Goal: Check status: Check status

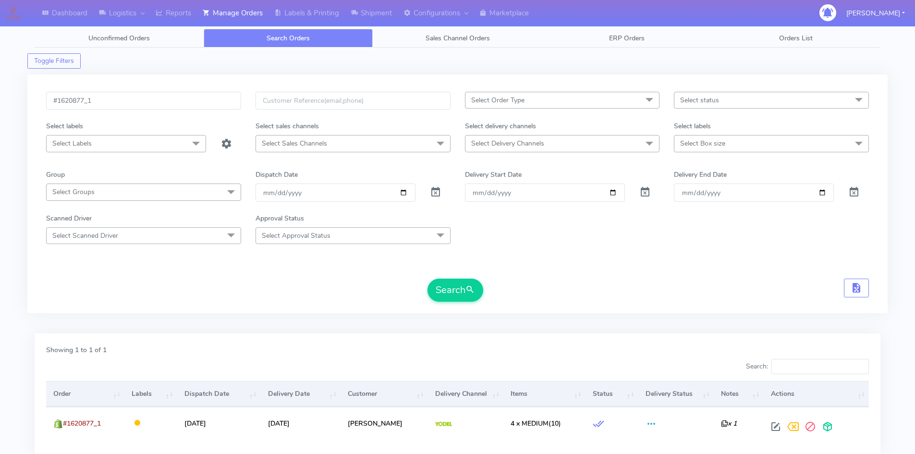
scroll to position [68, 0]
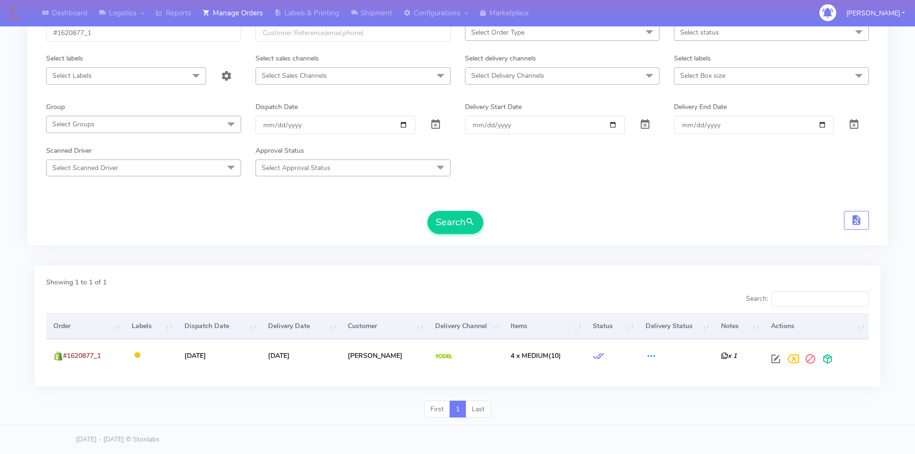
click at [328, 377] on div "Showing 1 to 1 of 1 Search: Order Labels Dispatch Date Delivery Date Customer D…" at bounding box center [458, 326] width 846 height 121
click at [619, 413] on div "First 1 Last" at bounding box center [457, 413] width 861 height 25
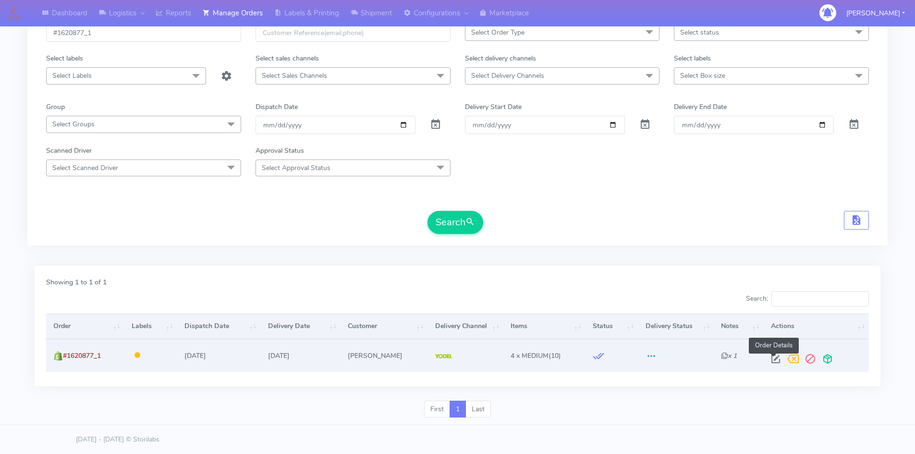
click at [772, 358] on span at bounding box center [775, 361] width 17 height 9
select select "5"
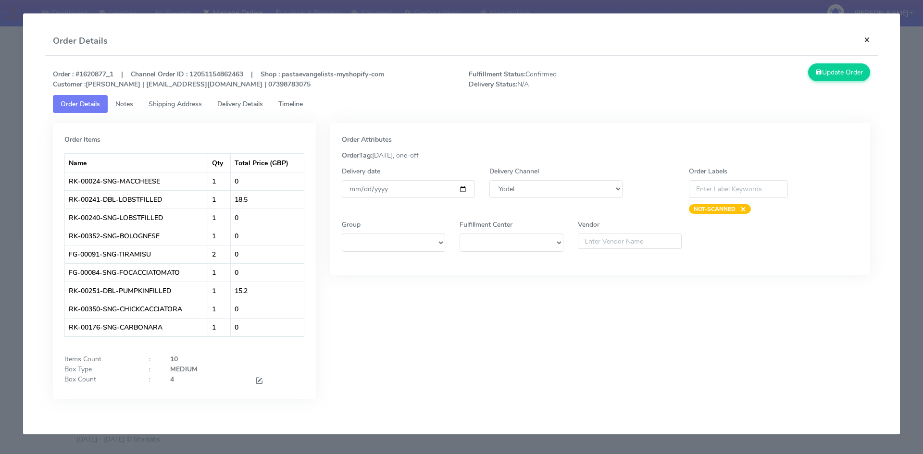
click at [865, 39] on button "×" at bounding box center [867, 39] width 22 height 25
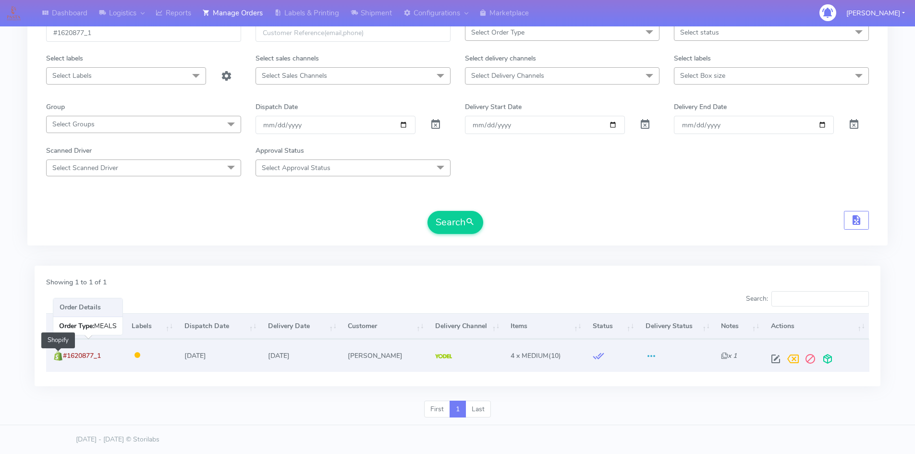
drag, startPoint x: 112, startPoint y: 357, endPoint x: 62, endPoint y: 356, distance: 50.0
click at [62, 356] on td "#1620877_1 Shopify" at bounding box center [85, 355] width 78 height 32
click at [116, 356] on td "#1620877_1" at bounding box center [85, 355] width 78 height 32
drag, startPoint x: 115, startPoint y: 356, endPoint x: 65, endPoint y: 354, distance: 50.5
click at [65, 354] on td "#1620877_1" at bounding box center [85, 355] width 78 height 32
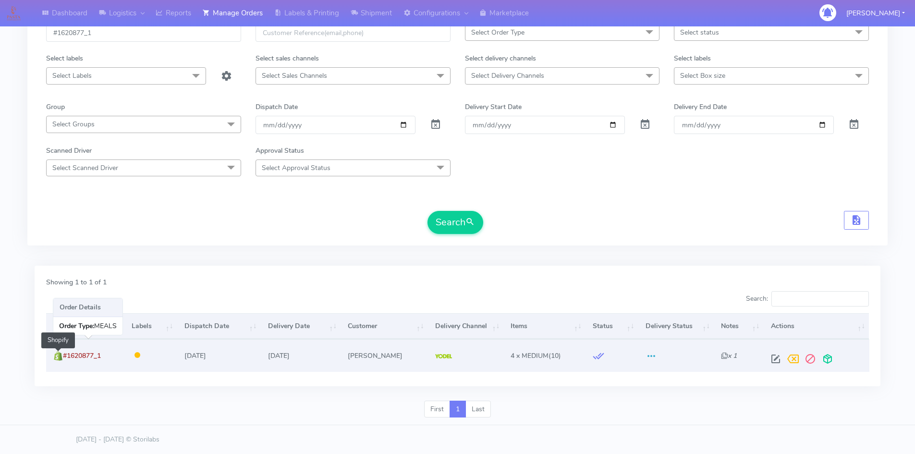
copy span "#1620877_1"
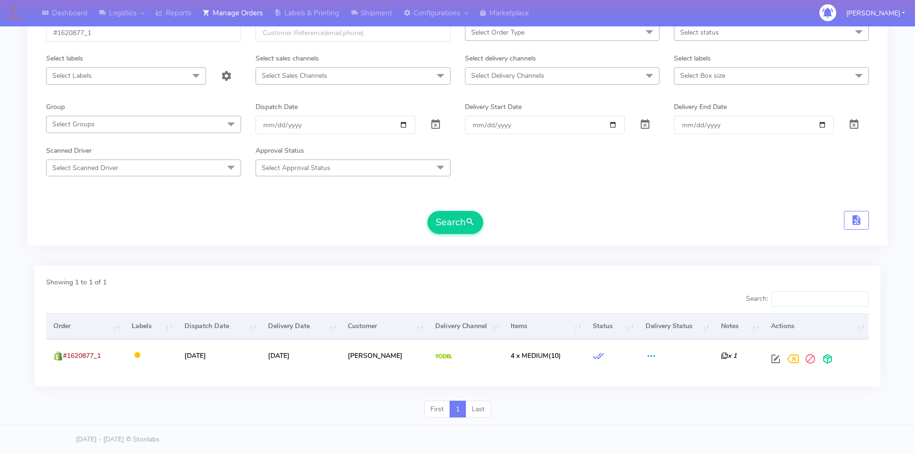
click at [628, 198] on form "#1620877_1 Select Order Type Select All MEALS ATAVI One Off Pasta Club Gift Kit…" at bounding box center [457, 129] width 823 height 210
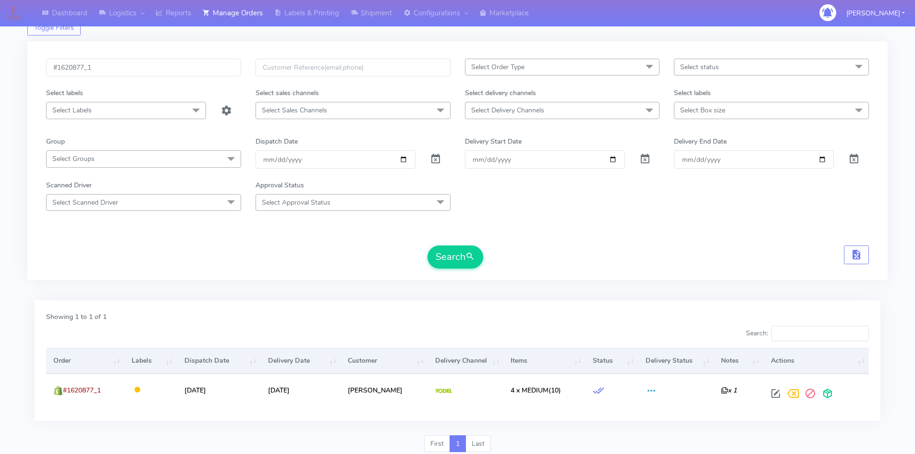
scroll to position [0, 0]
